Goal: Transaction & Acquisition: Purchase product/service

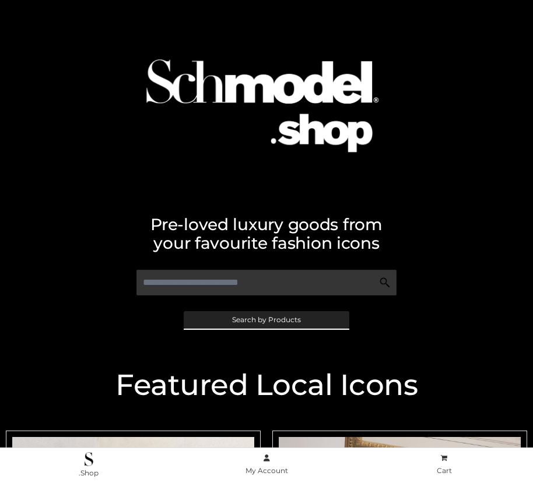
click at [266, 319] on span "Search by Products" at bounding box center [266, 319] width 69 height 7
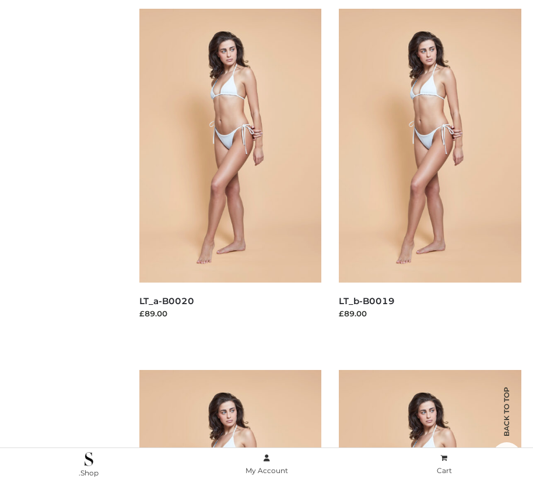
scroll to position [192, 0]
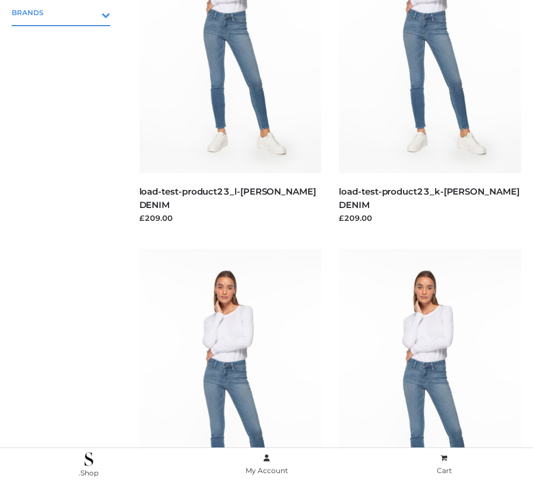
click at [89, 12] on icon "Toggle Submenu" at bounding box center [45, 14] width 131 height 13
click at [66, 62] on span "PARKERSMITH" at bounding box center [66, 62] width 87 height 13
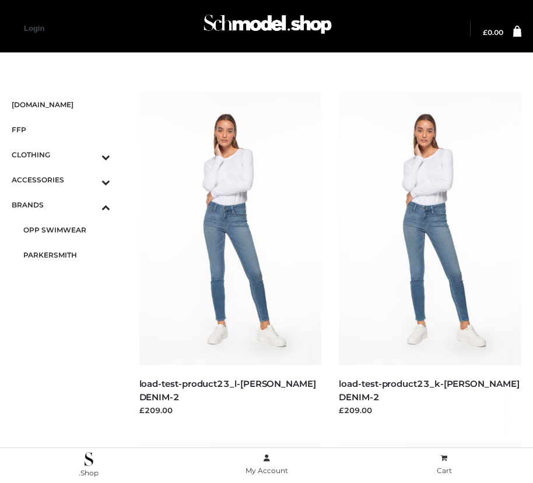
scroll to position [1681, 0]
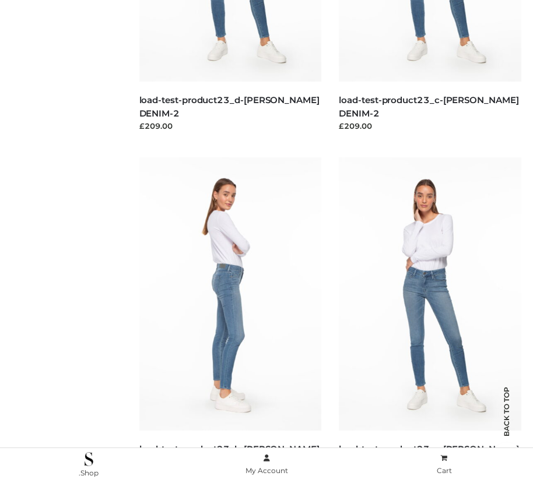
click at [230, 320] on img at bounding box center [230, 293] width 182 height 273
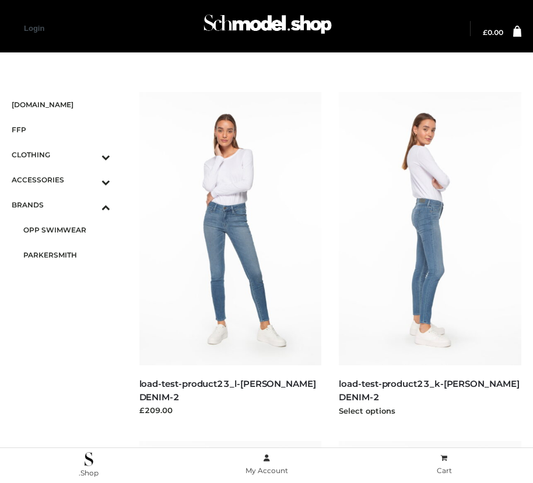
click at [429, 255] on img at bounding box center [430, 228] width 182 height 273
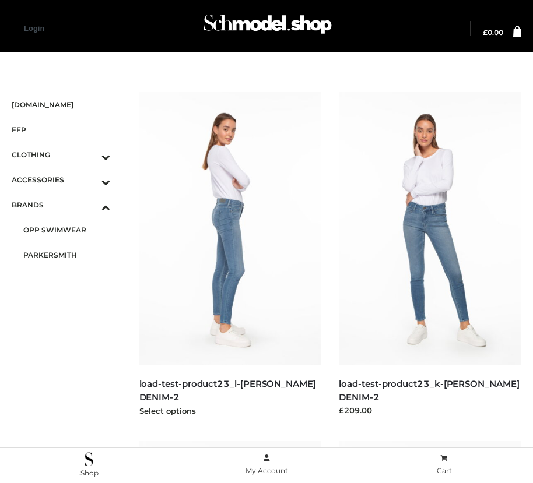
click at [230, 255] on img at bounding box center [230, 228] width 182 height 273
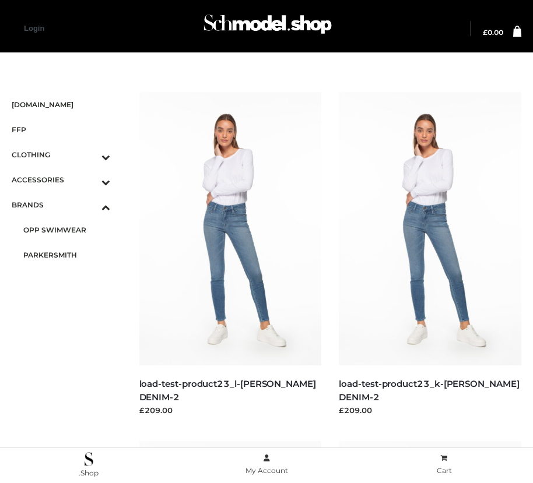
scroll to position [633, 0]
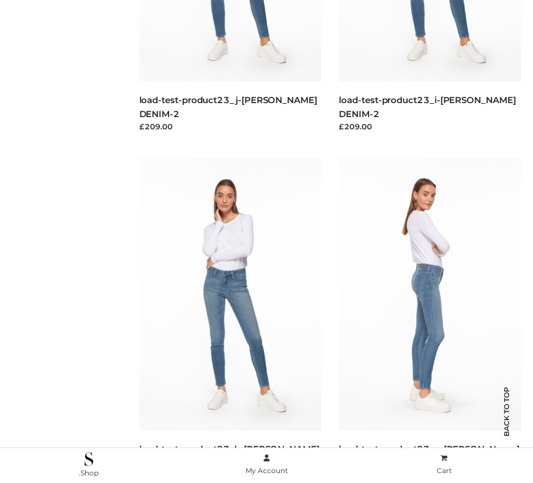
click at [429, 320] on img at bounding box center [430, 293] width 182 height 273
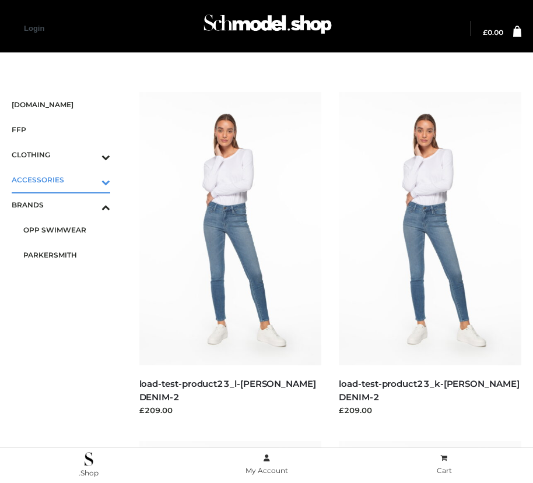
click at [89, 179] on icon "Toggle Submenu" at bounding box center [45, 181] width 131 height 13
click at [66, 205] on span "BAGS" at bounding box center [66, 204] width 87 height 13
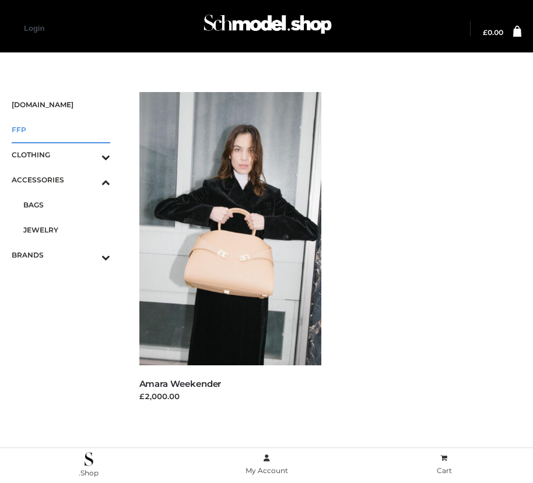
click at [61, 129] on span "FFP" at bounding box center [61, 129] width 98 height 13
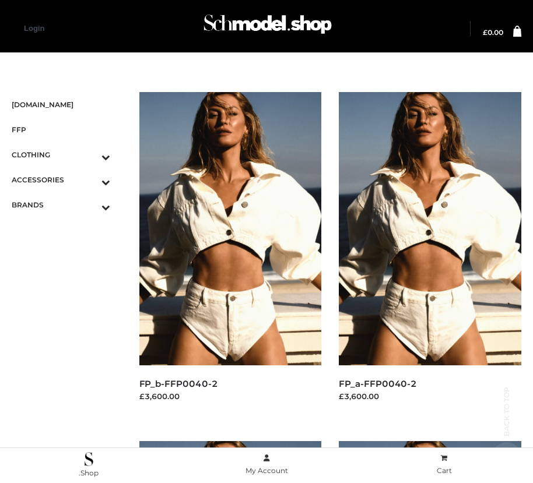
scroll to position [1681, 0]
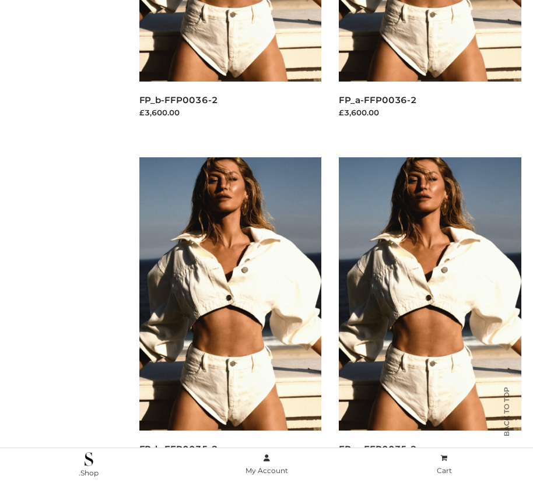
click at [429, 320] on img at bounding box center [430, 293] width 182 height 273
